Goal: Transaction & Acquisition: Purchase product/service

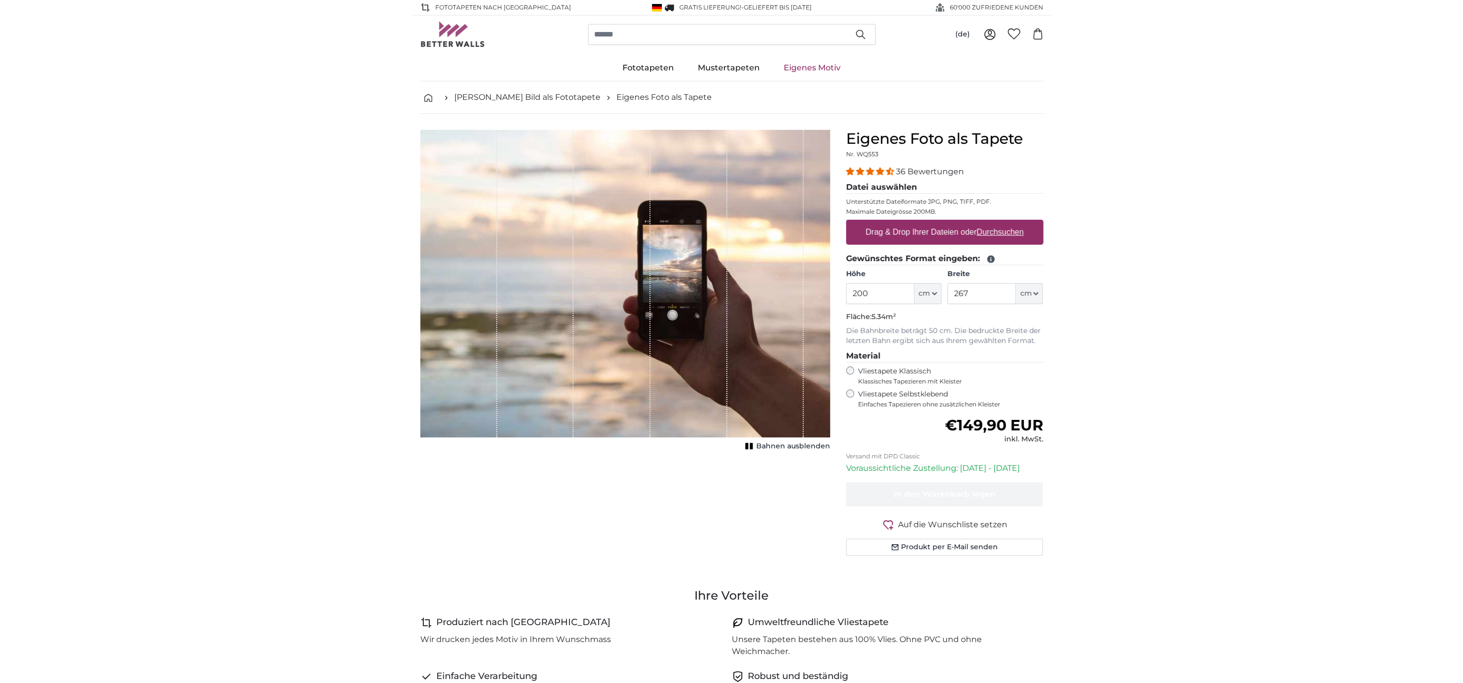
click at [1000, 239] on label "Drag & Drop Ihrer Dateien oder Durchsuchen" at bounding box center [944, 232] width 166 height 20
click at [1000, 223] on input "Drag & Drop Ihrer Dateien oder Durchsuchen" at bounding box center [944, 221] width 197 height 3
type input "**********"
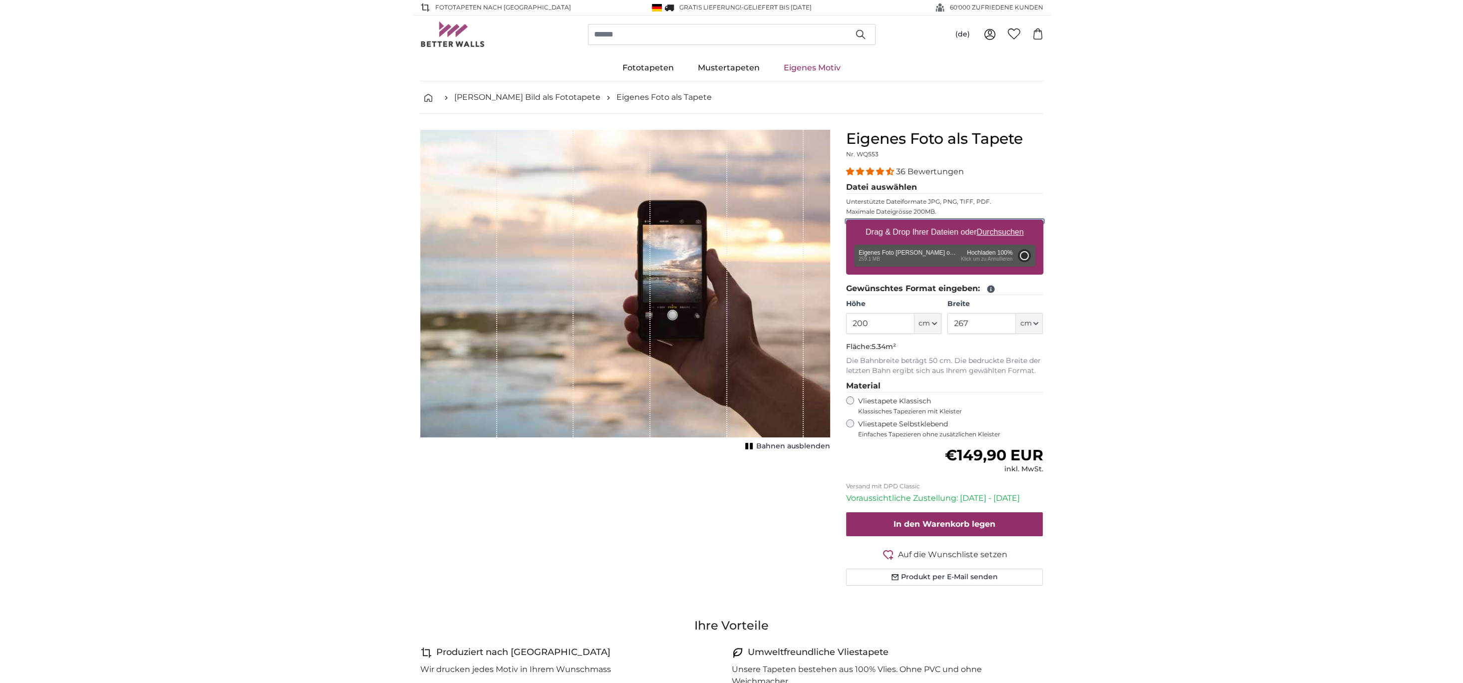
type input "262"
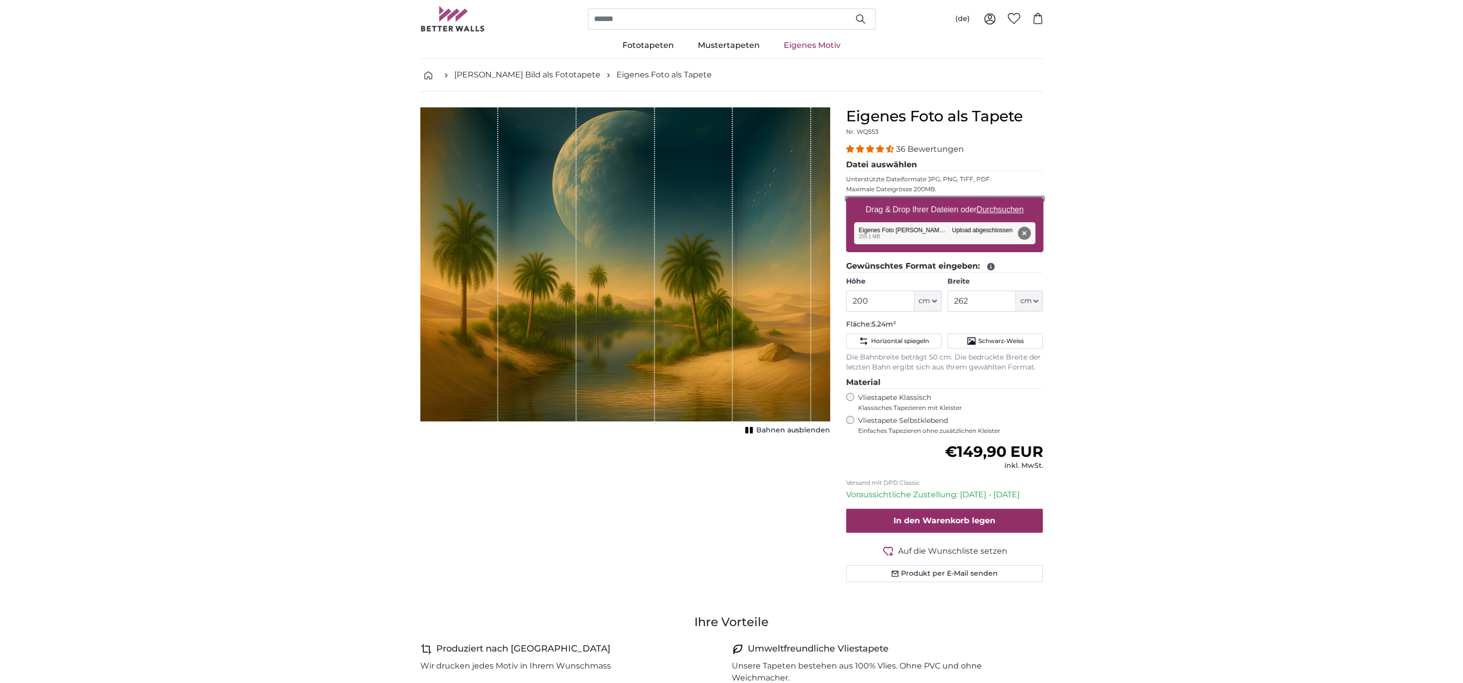
scroll to position [38, 0]
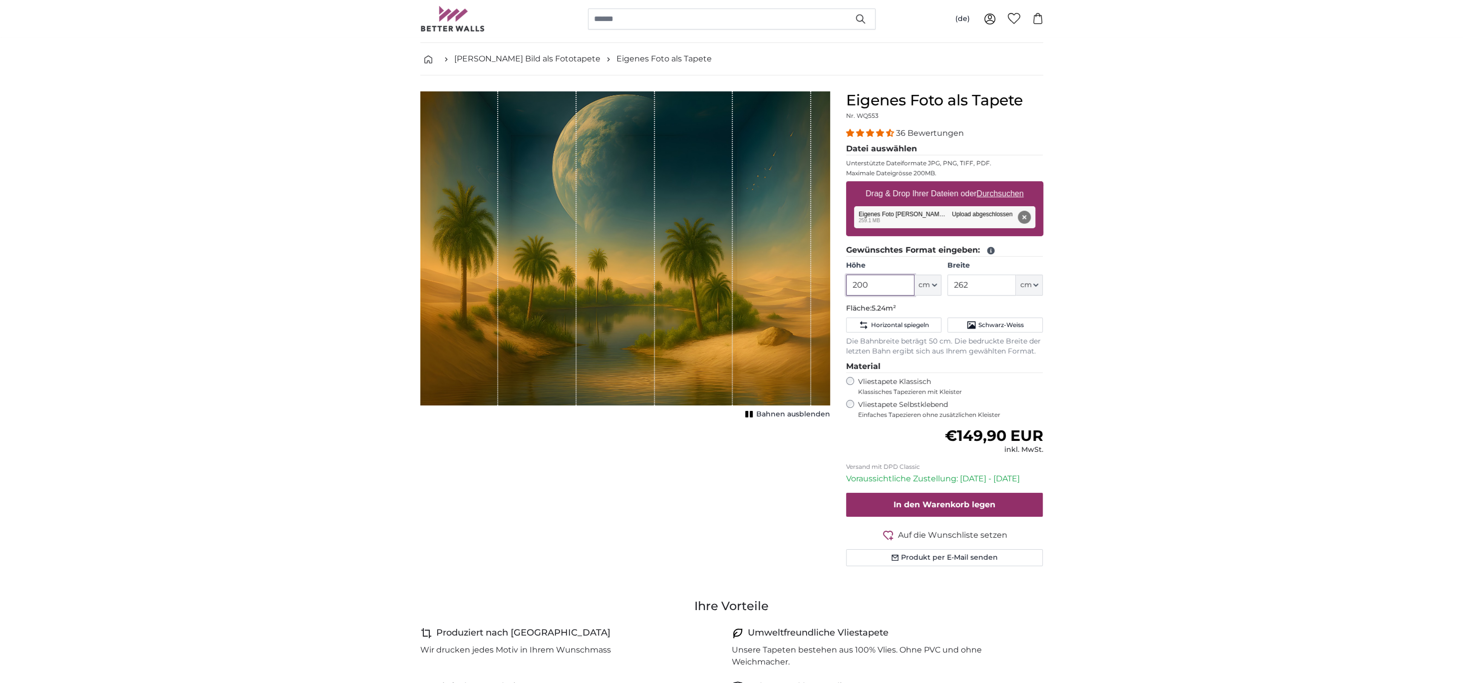
drag, startPoint x: 886, startPoint y: 285, endPoint x: 778, endPoint y: 277, distance: 109.1
click at [775, 277] on product-detail "Abbrechen Bild zuschneiden Bahnen ausblenden Eigenes Foto als Tapete Nr. WQ553 …" at bounding box center [731, 332] width 639 height 515
type input "200"
type input "500"
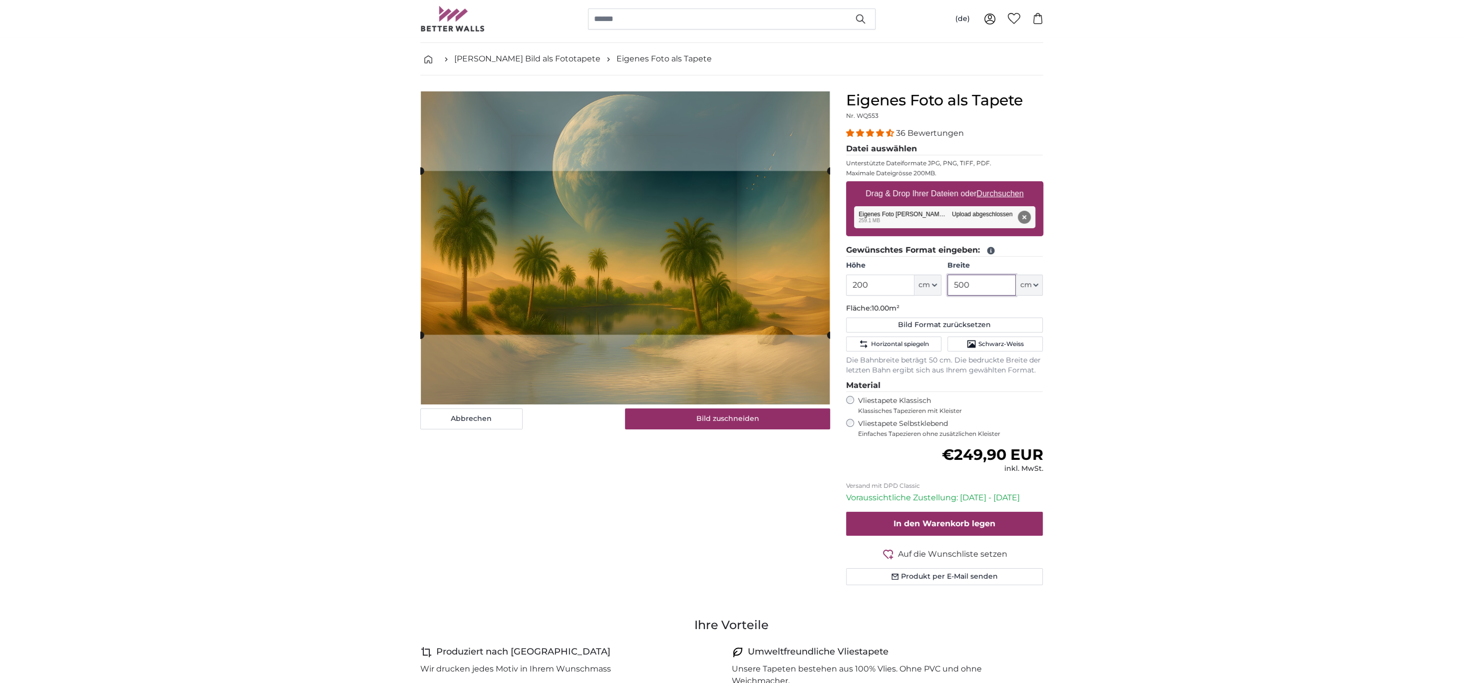
click at [660, 281] on cropper-handle at bounding box center [625, 253] width 410 height 164
drag, startPoint x: 479, startPoint y: 419, endPoint x: 485, endPoint y: 416, distance: 6.5
click at [479, 419] on button "Abbrechen" at bounding box center [471, 418] width 102 height 21
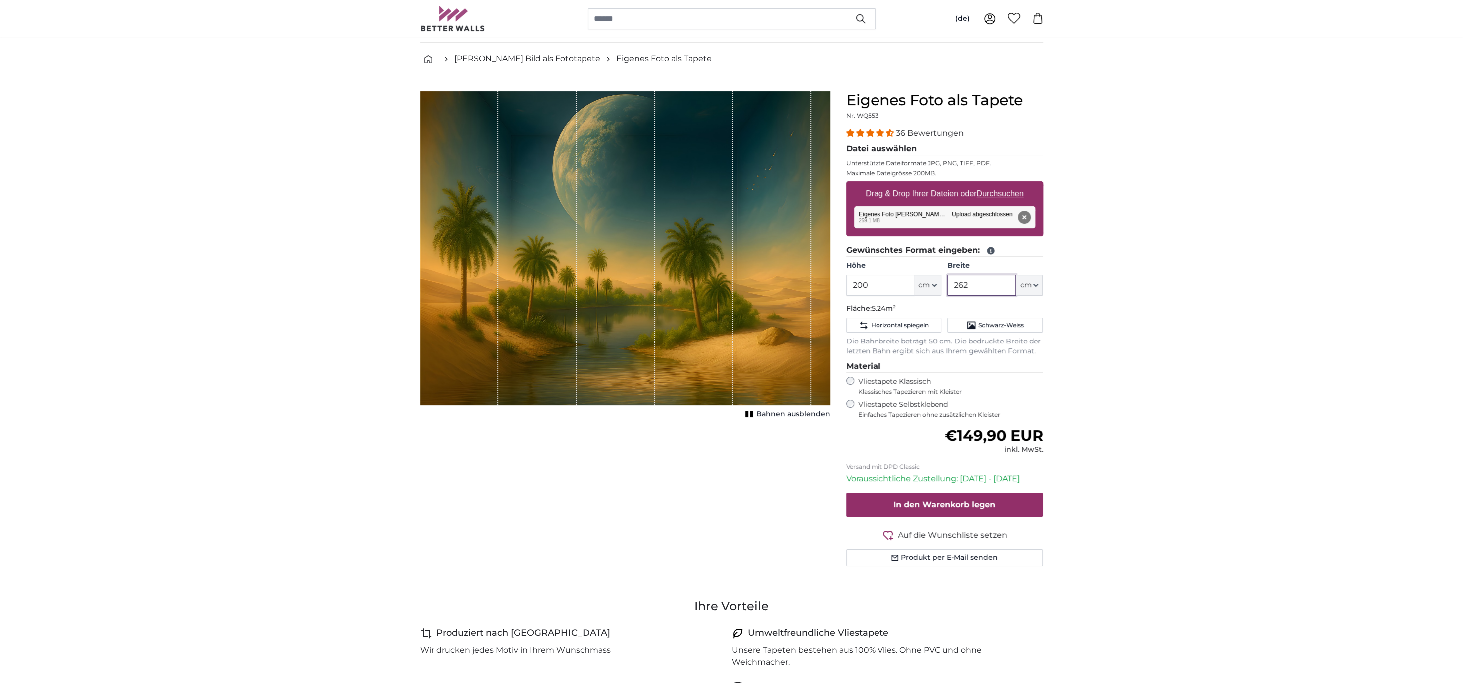
drag, startPoint x: 972, startPoint y: 280, endPoint x: 917, endPoint y: 282, distance: 54.5
click at [916, 283] on div "Höhe 200 ft cm Centimeter (cm) Inches (inch) Feet (ft. in.) Breite 262 ft cm Ce…" at bounding box center [944, 278] width 197 height 35
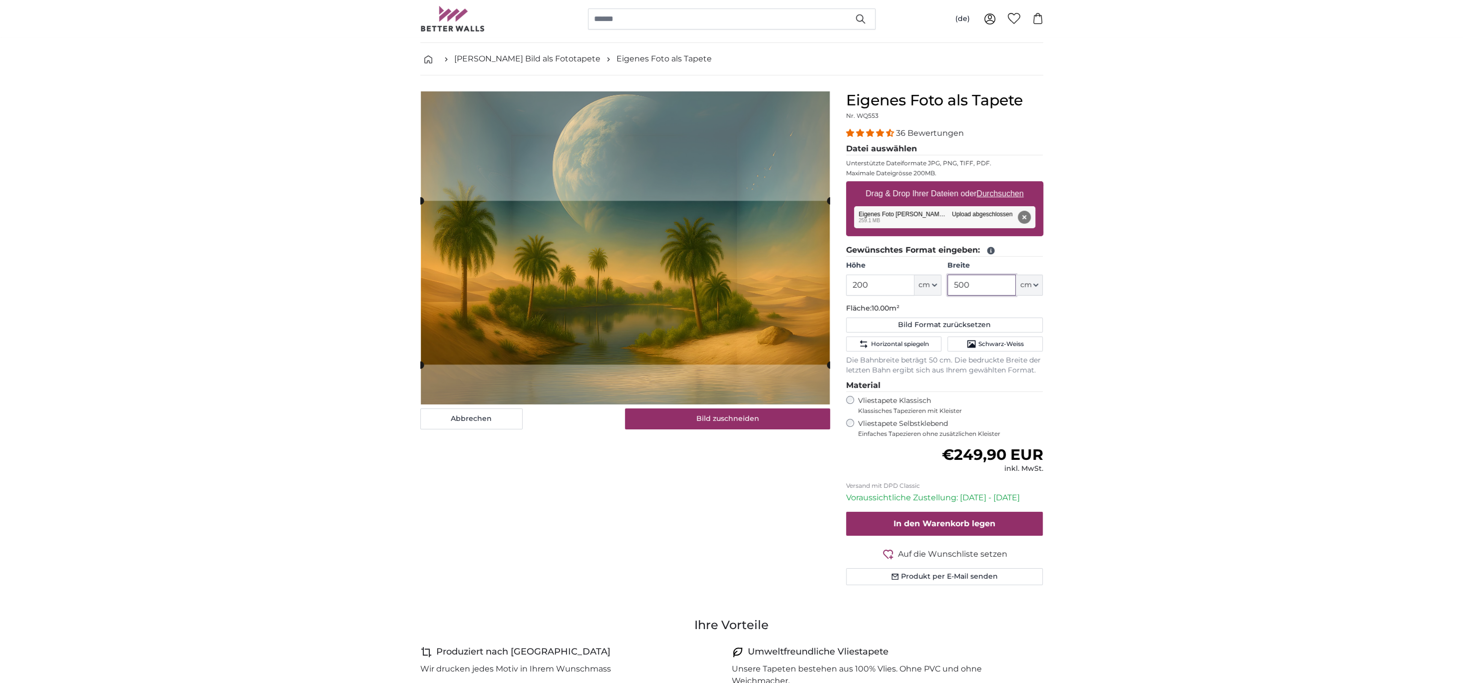
click at [618, 273] on cropper-handle at bounding box center [625, 283] width 410 height 164
click at [487, 415] on button "Abbrechen" at bounding box center [471, 418] width 102 height 21
type input "262"
